Goal: Task Accomplishment & Management: Complete application form

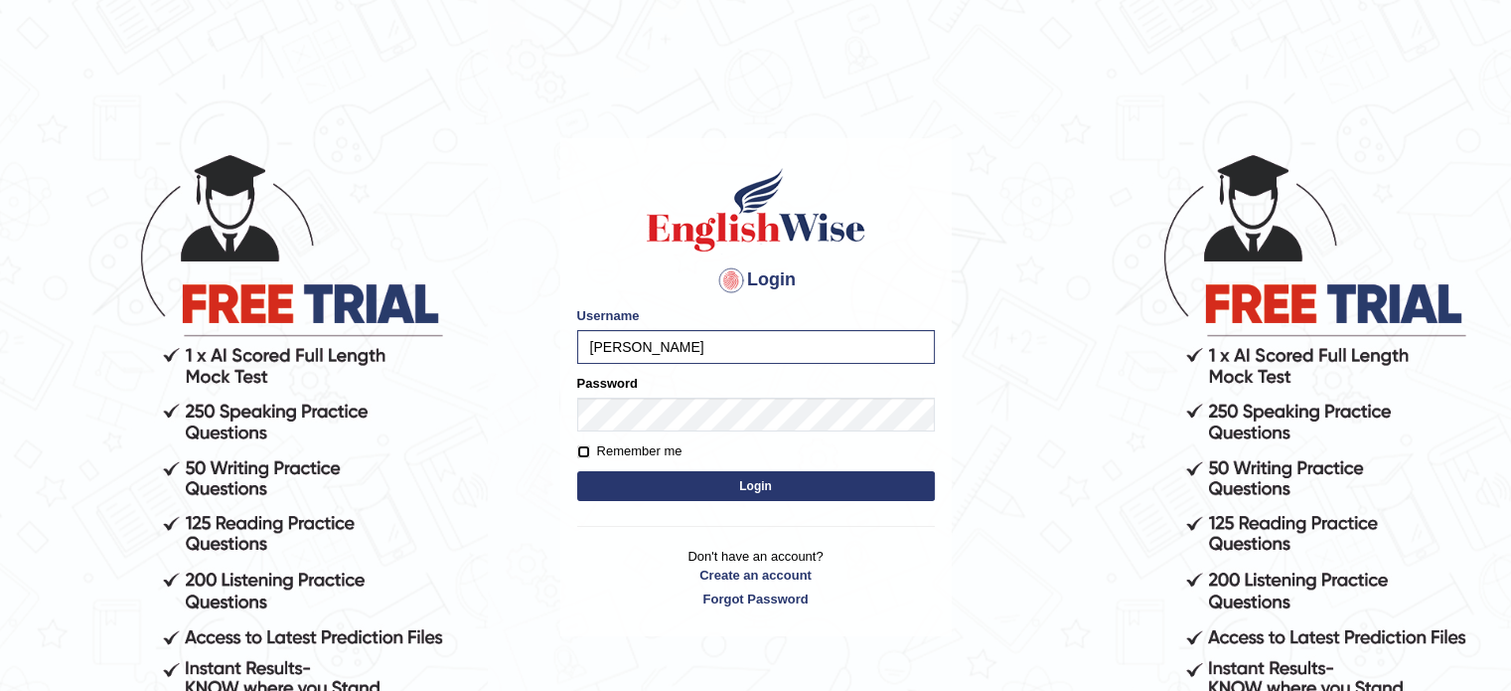
click at [580, 453] on input "Remember me" at bounding box center [583, 451] width 13 height 13
checkbox input "true"
click at [600, 482] on button "Login" at bounding box center [756, 486] width 358 height 30
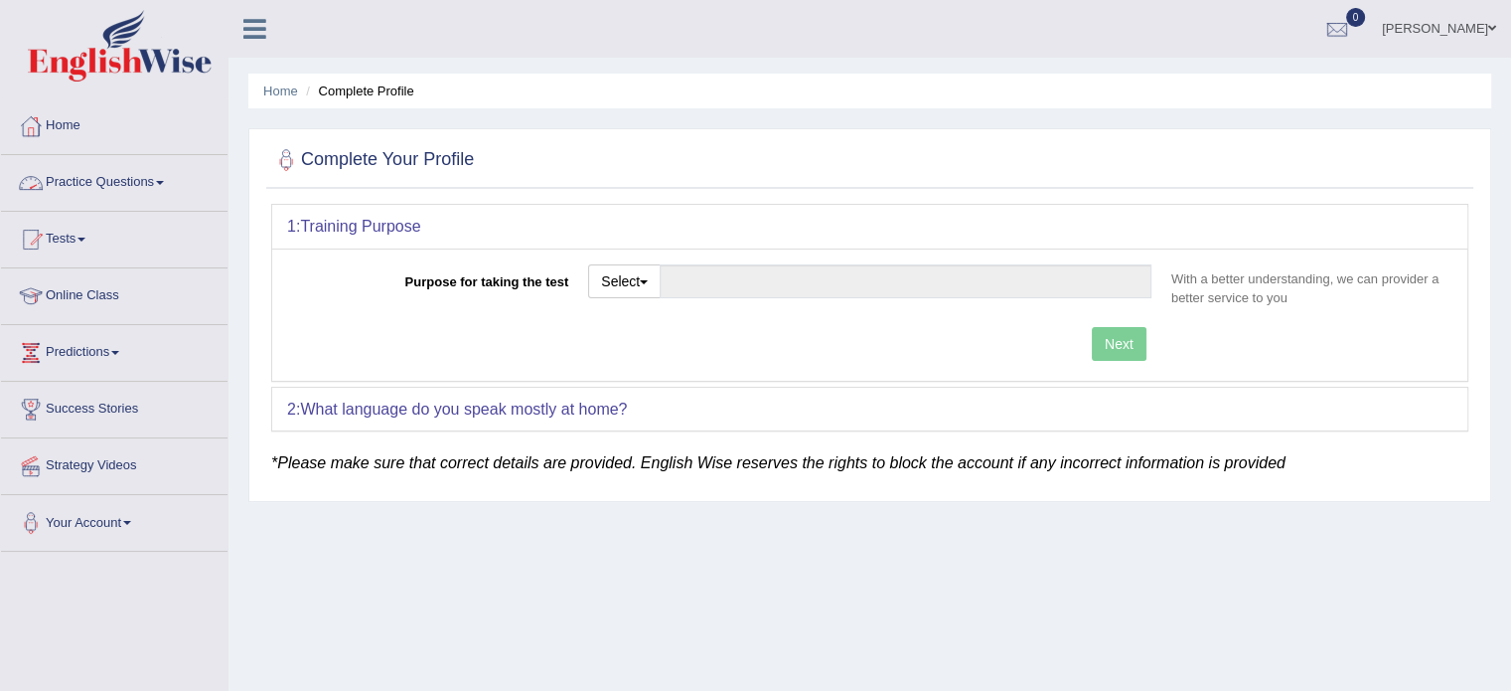
click at [164, 183] on span at bounding box center [160, 183] width 8 height 4
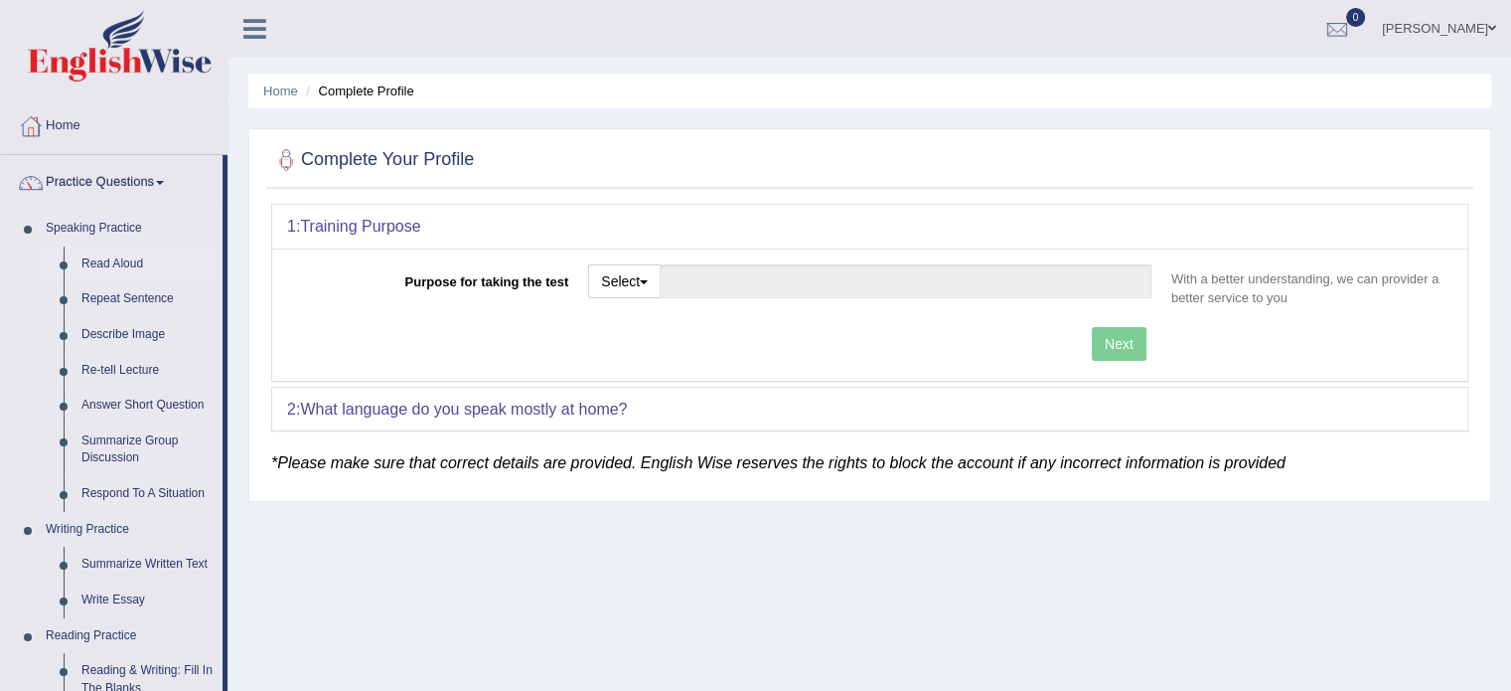
click at [129, 270] on link "Read Aloud" at bounding box center [148, 264] width 150 height 36
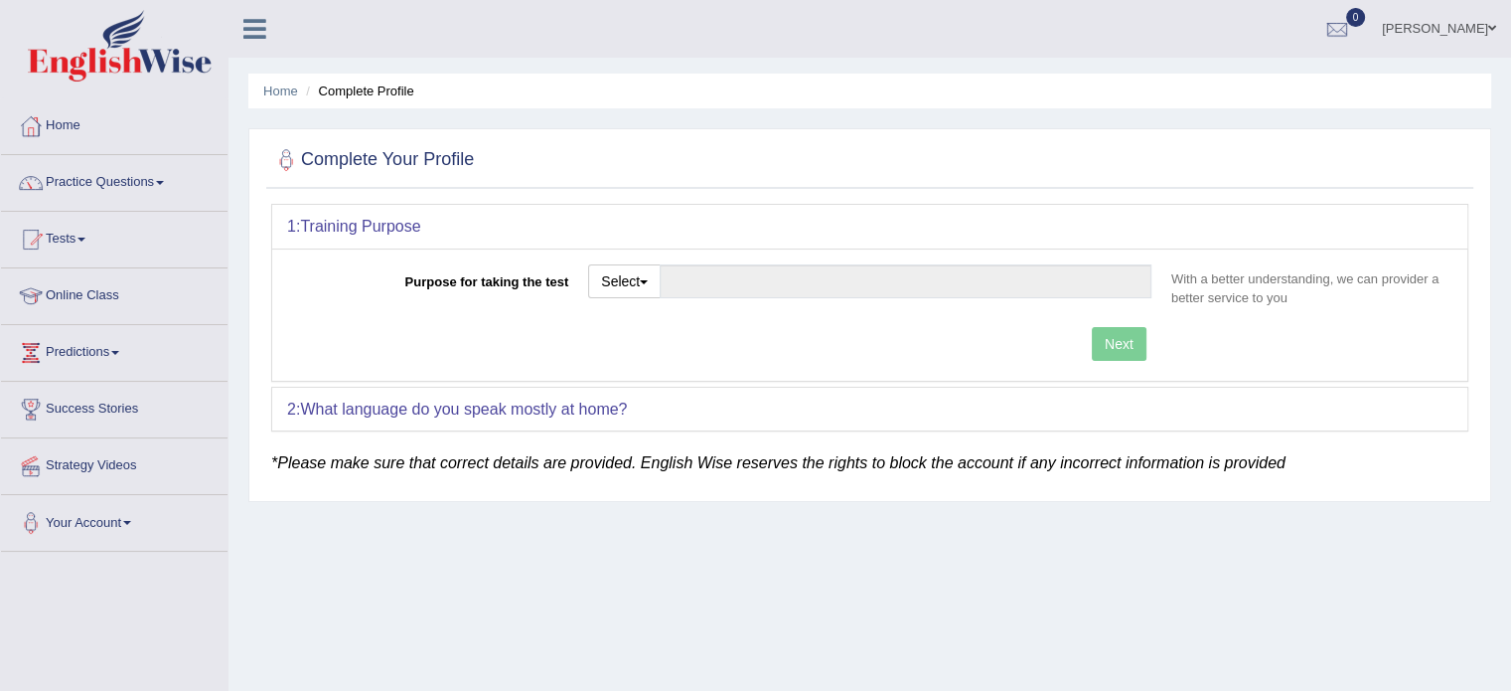
drag, startPoint x: 68, startPoint y: 181, endPoint x: 72, endPoint y: 125, distance: 55.8
click at [72, 125] on link "Home" at bounding box center [114, 123] width 227 height 50
click at [40, 114] on div at bounding box center [31, 126] width 30 height 30
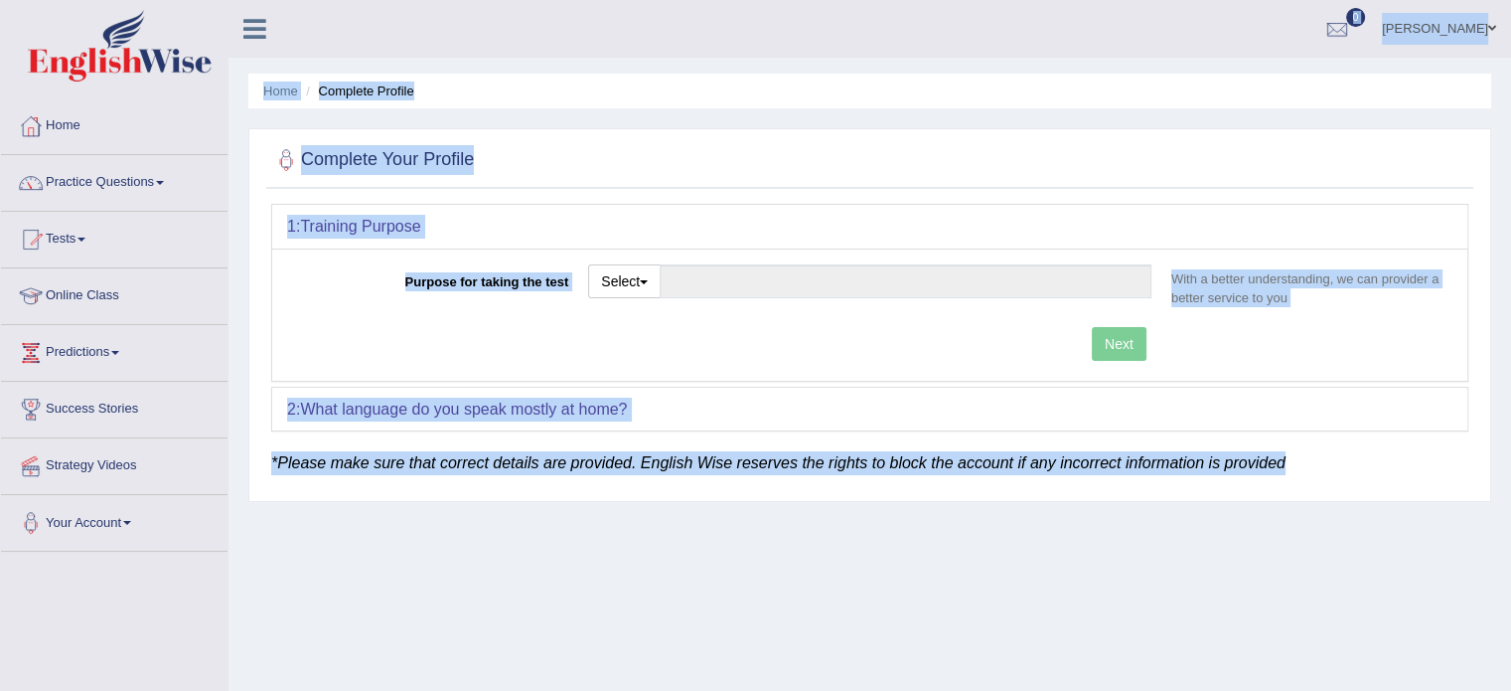
drag, startPoint x: 547, startPoint y: 504, endPoint x: 453, endPoint y: -53, distance: 564.3
click at [453, 0] on html "Toggle navigation Home Practice Questions Speaking Practice Read Aloud Repeat S…" at bounding box center [755, 345] width 1511 height 691
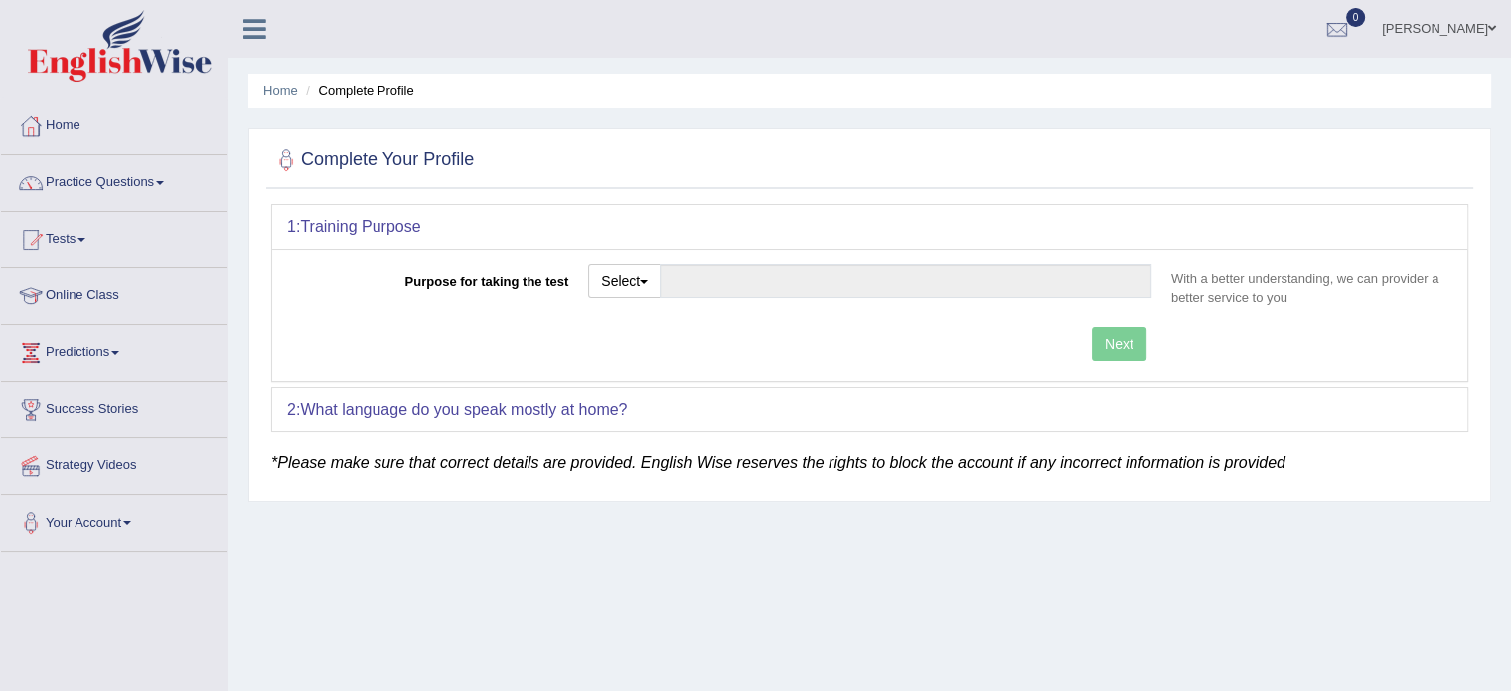
click at [627, 625] on div "Home Complete Profile Complete Your Profile 1: Training Purpose Purpose for tak…" at bounding box center [870, 497] width 1283 height 994
click at [635, 286] on button "Select" at bounding box center [624, 281] width 73 height 34
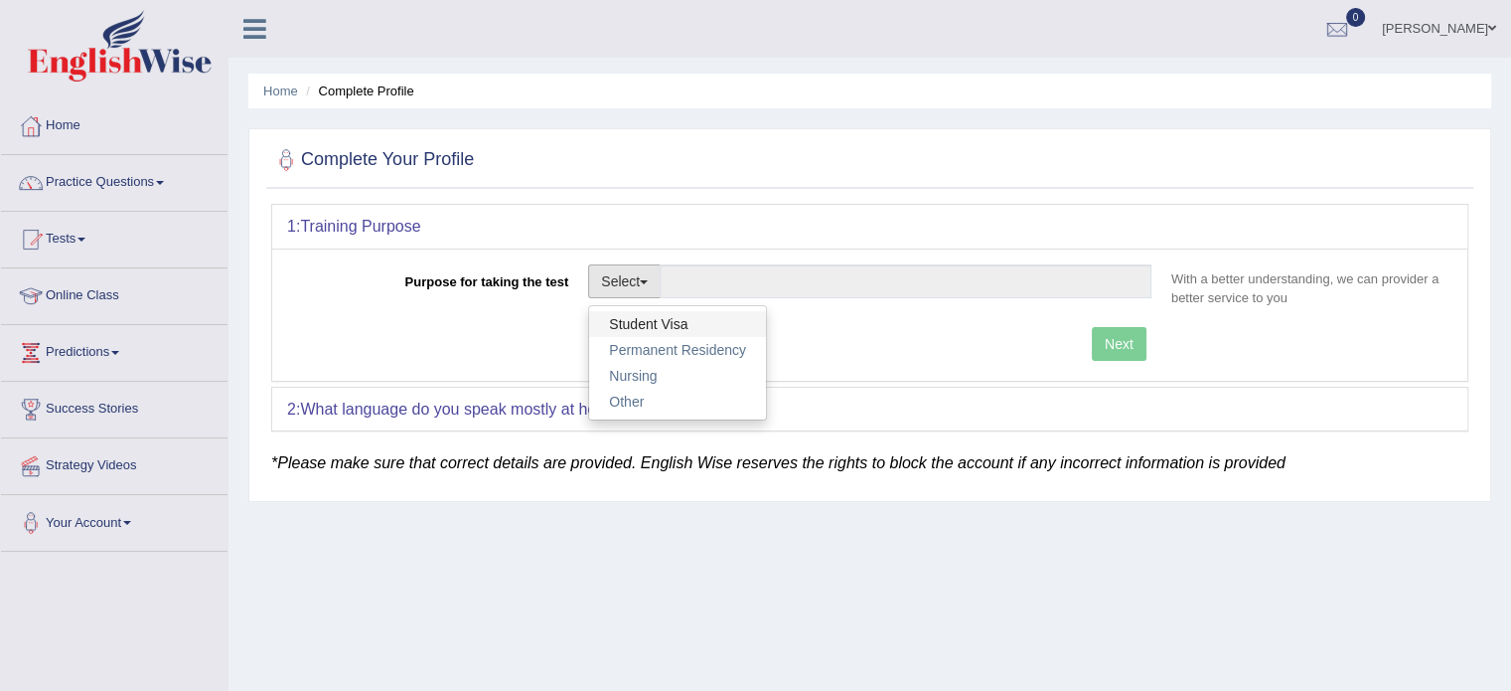
click at [633, 321] on link "Student Visa" at bounding box center [677, 324] width 177 height 26
type input "Student Visa"
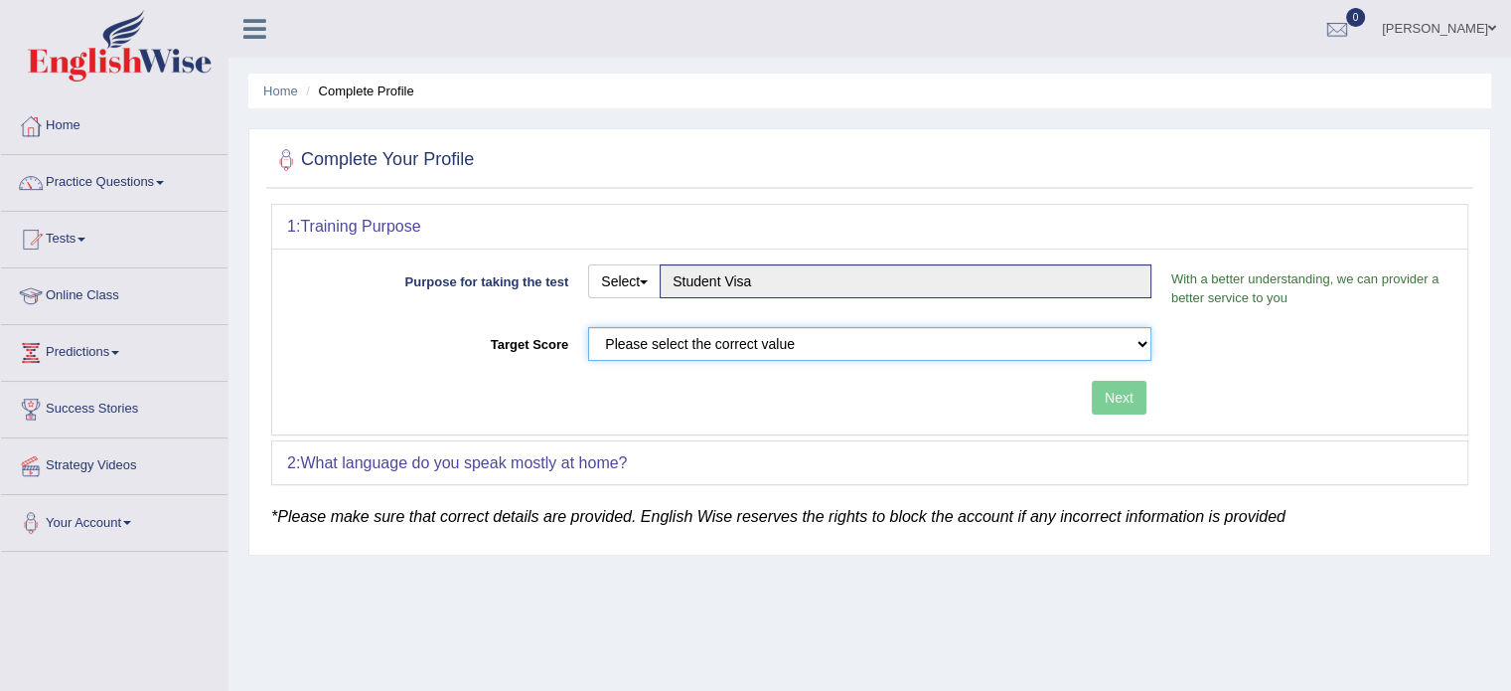
click at [841, 340] on select "Please select the correct value 50 (6 bands) 58 (6.5 bands) 65 (7 bands) 79 (8 …" at bounding box center [869, 344] width 563 height 34
select select "79"
click at [588, 327] on select "Please select the correct value 50 (6 bands) 58 (6.5 bands) 65 (7 bands) 79 (8 …" at bounding box center [869, 344] width 563 height 34
click at [1116, 403] on button "Next" at bounding box center [1119, 398] width 55 height 34
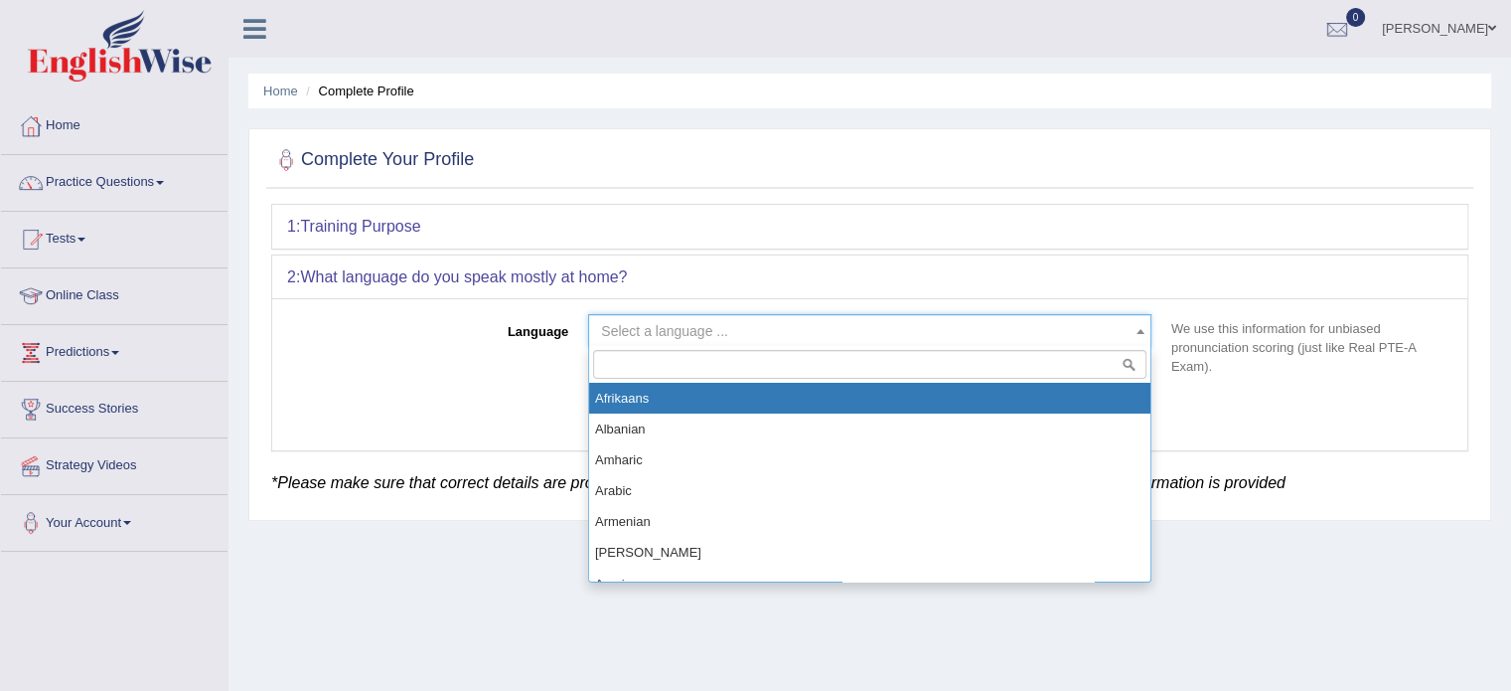
click at [952, 337] on span "Select a language ..." at bounding box center [864, 331] width 526 height 20
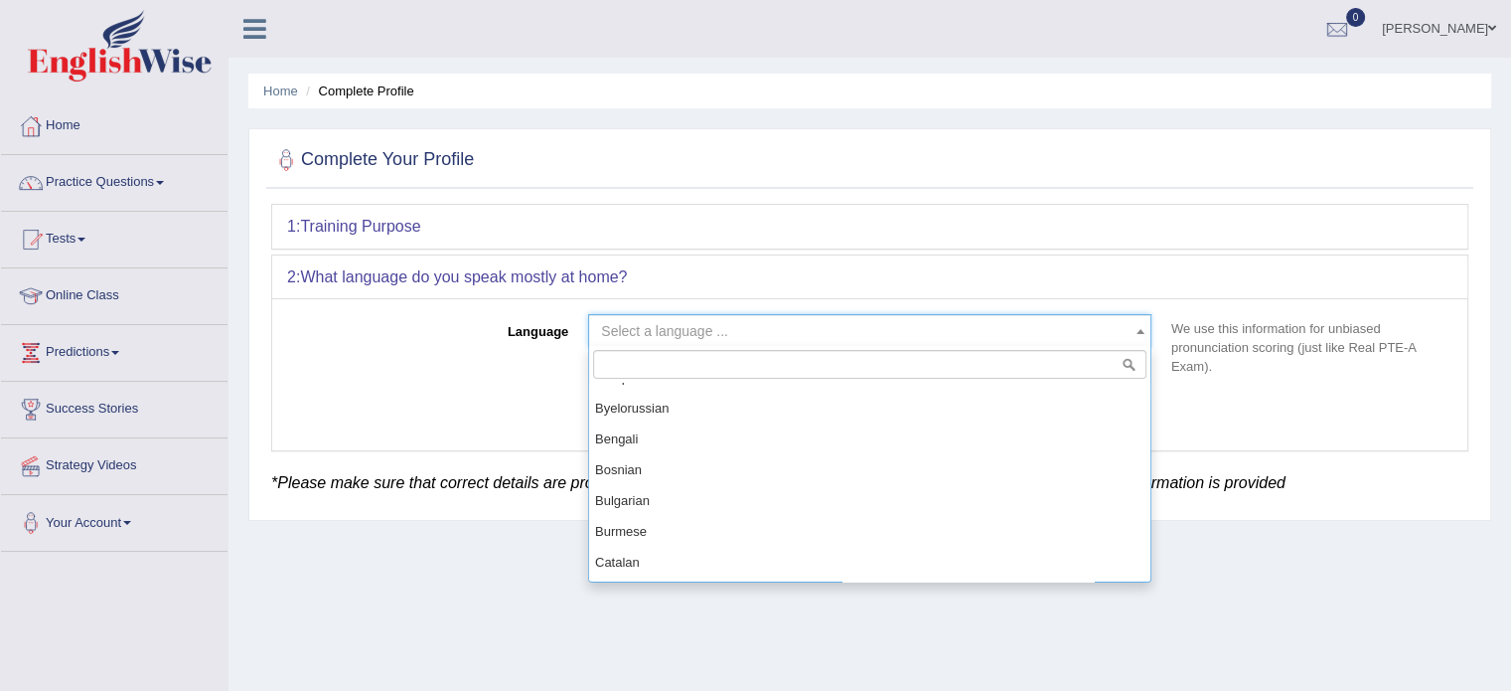
scroll to position [238, 0]
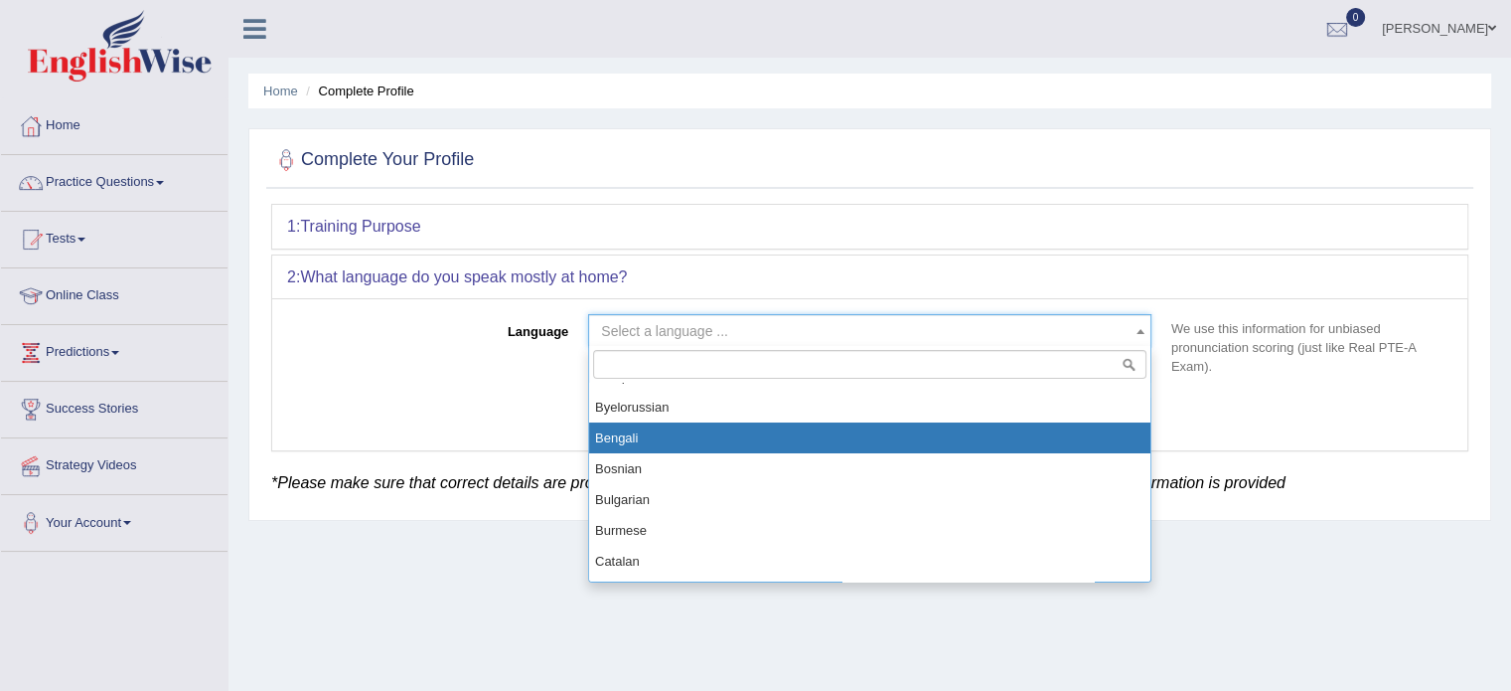
select select "Bengali"
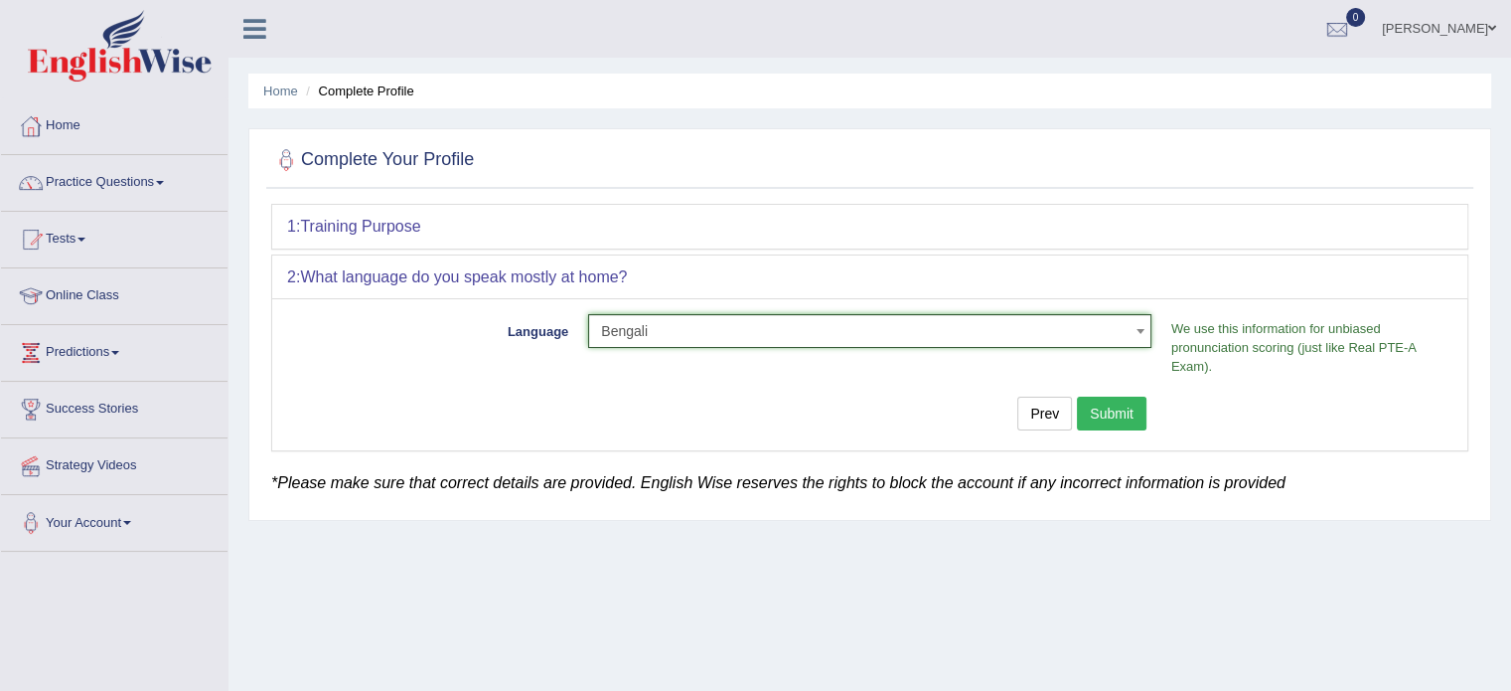
drag, startPoint x: 1110, startPoint y: 415, endPoint x: 1117, endPoint y: 400, distance: 16.4
click at [1117, 400] on button "Submit" at bounding box center [1112, 413] width 70 height 34
